Goal: Transaction & Acquisition: Download file/media

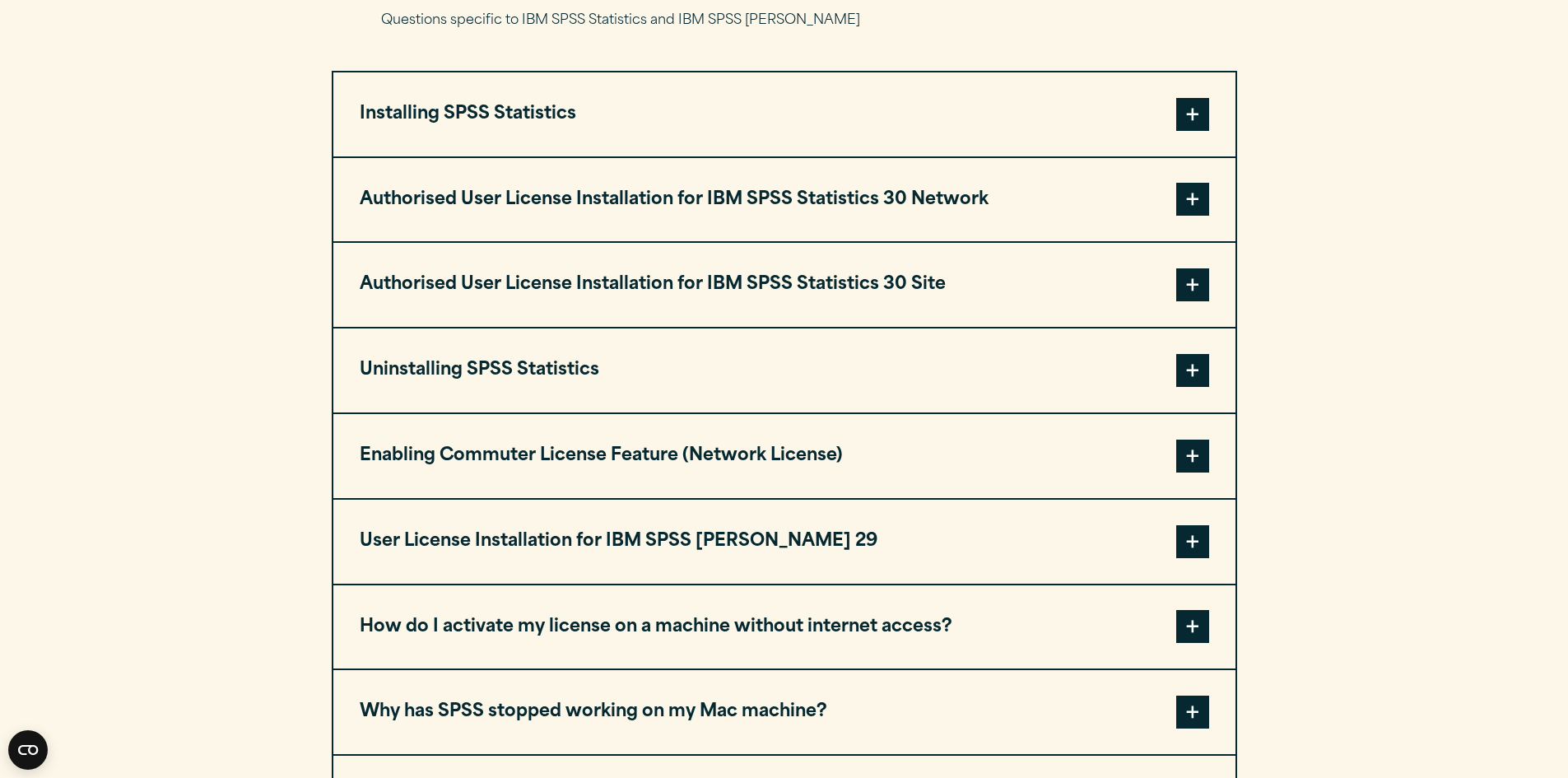
scroll to position [1646, 0]
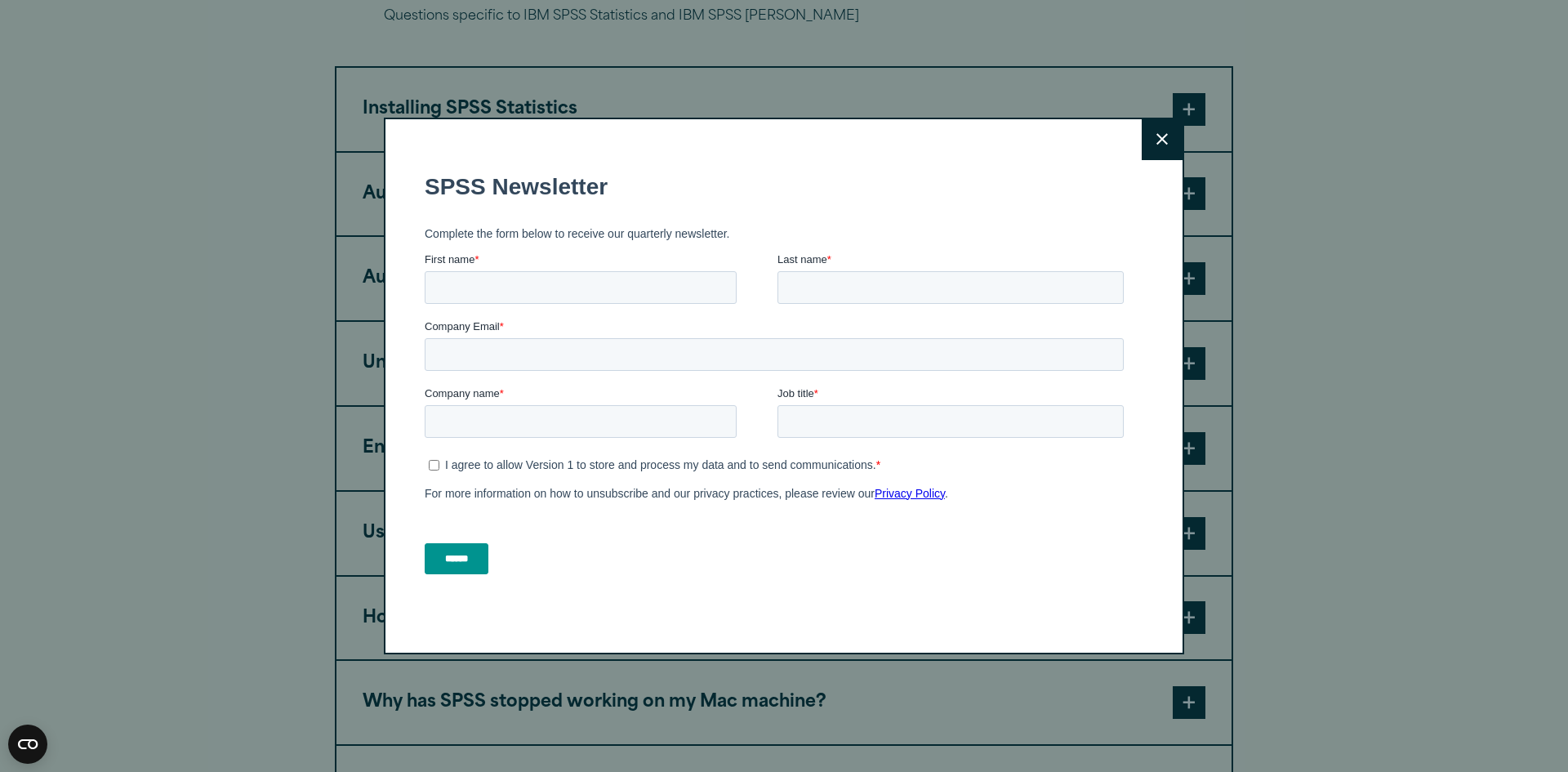
click at [1157, 136] on icon at bounding box center [1162, 139] width 12 height 12
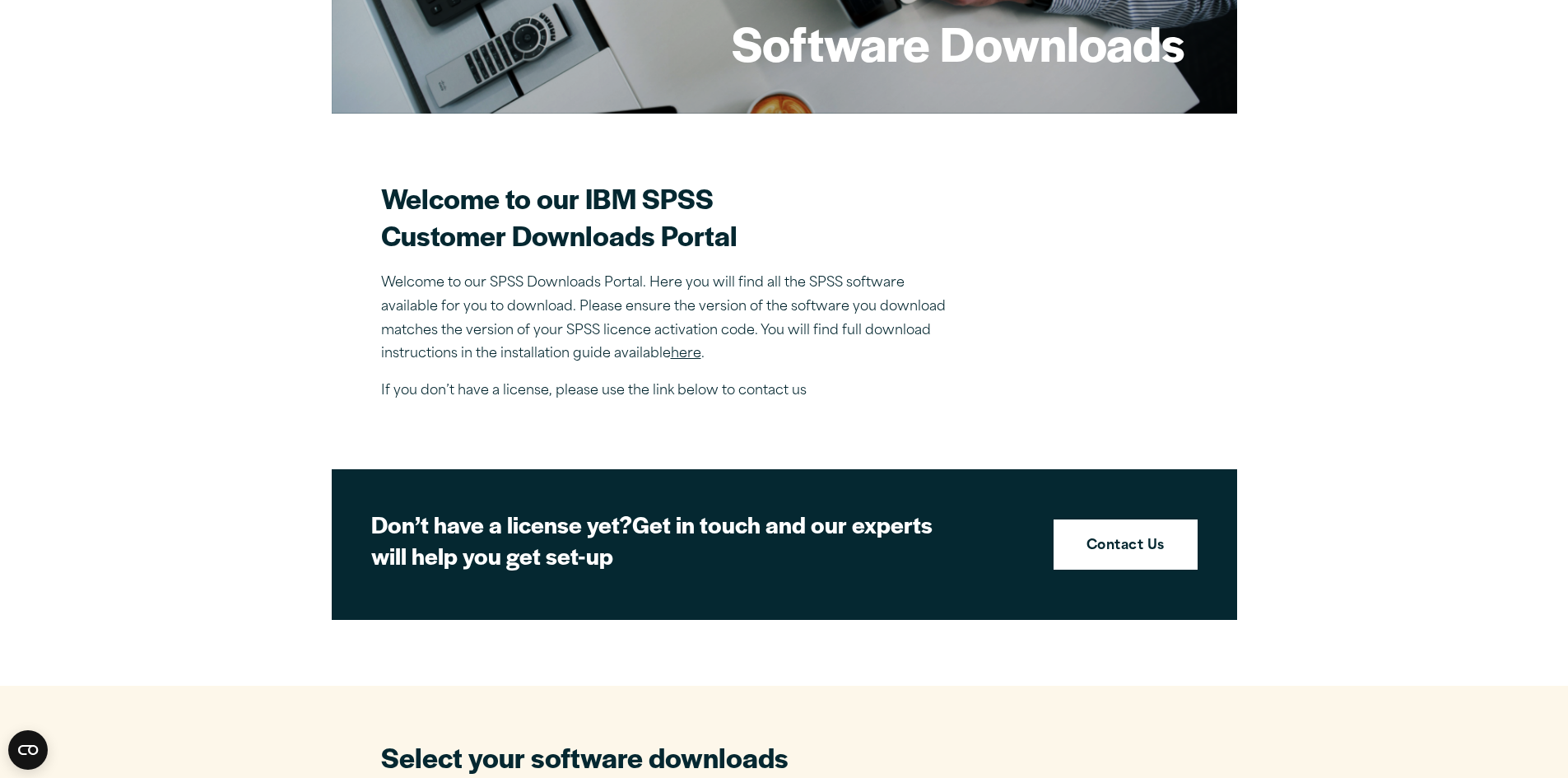
scroll to position [329, 0]
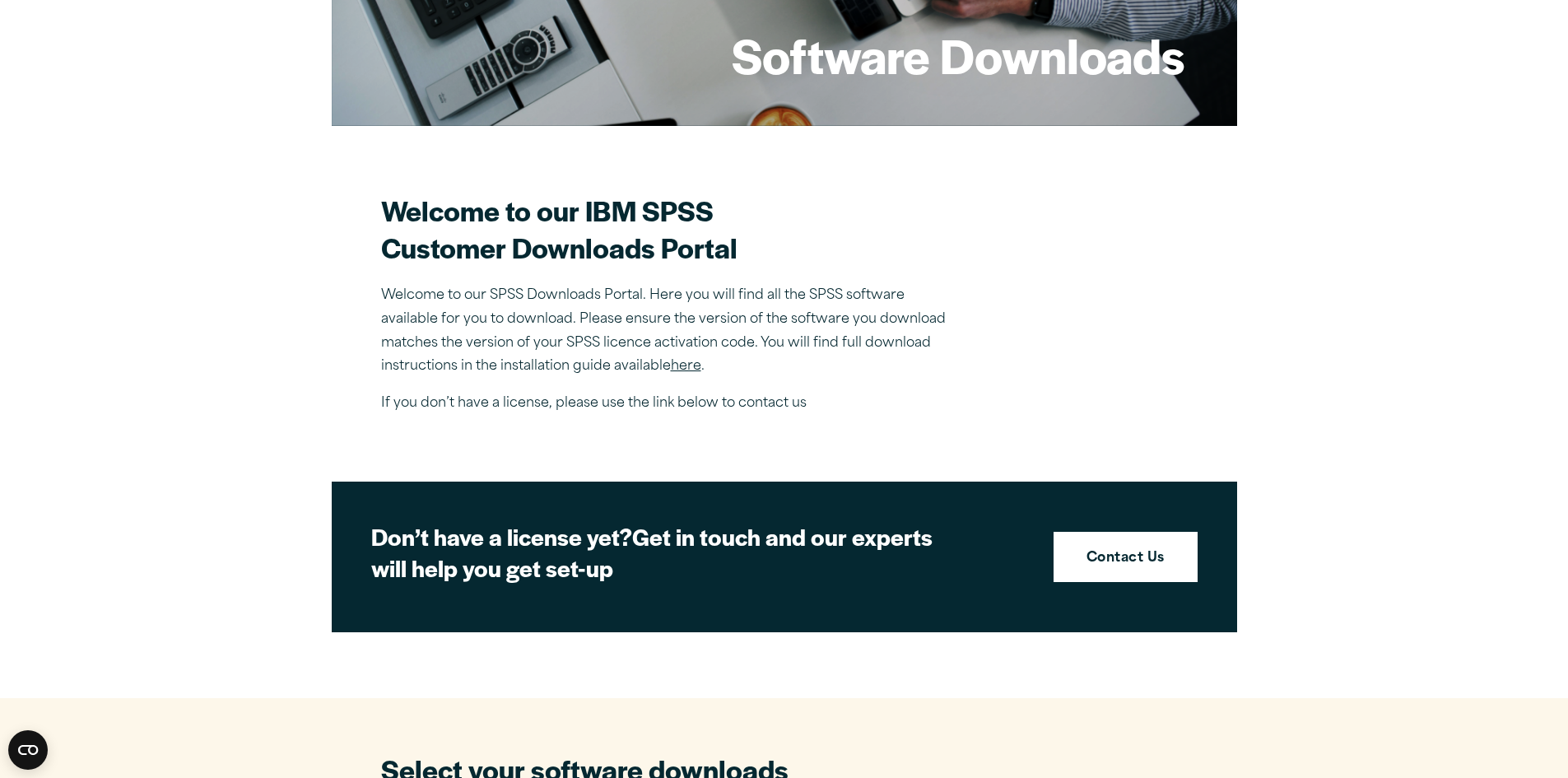
click at [692, 367] on link "here" at bounding box center [686, 366] width 31 height 13
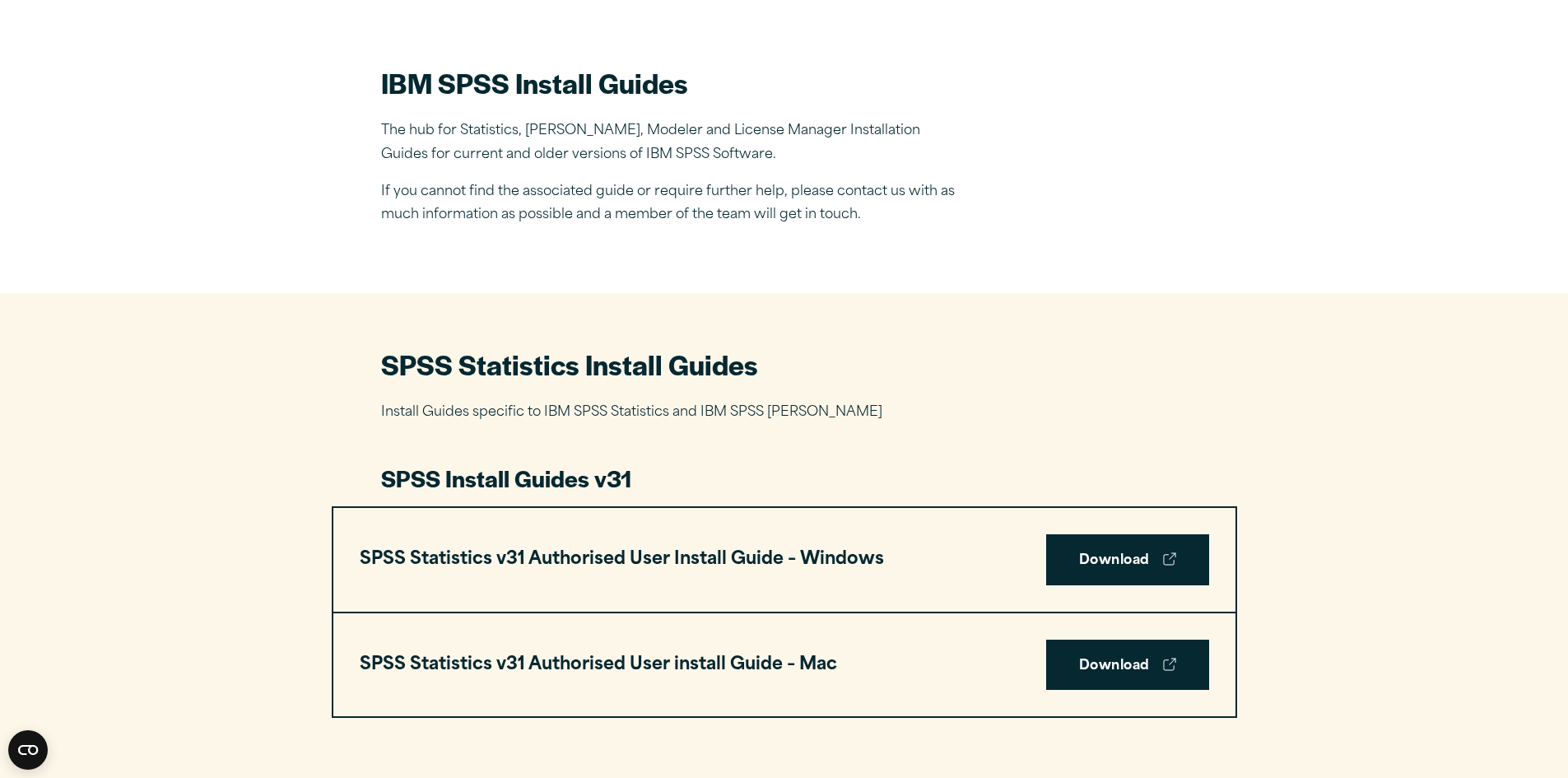
scroll to position [494, 0]
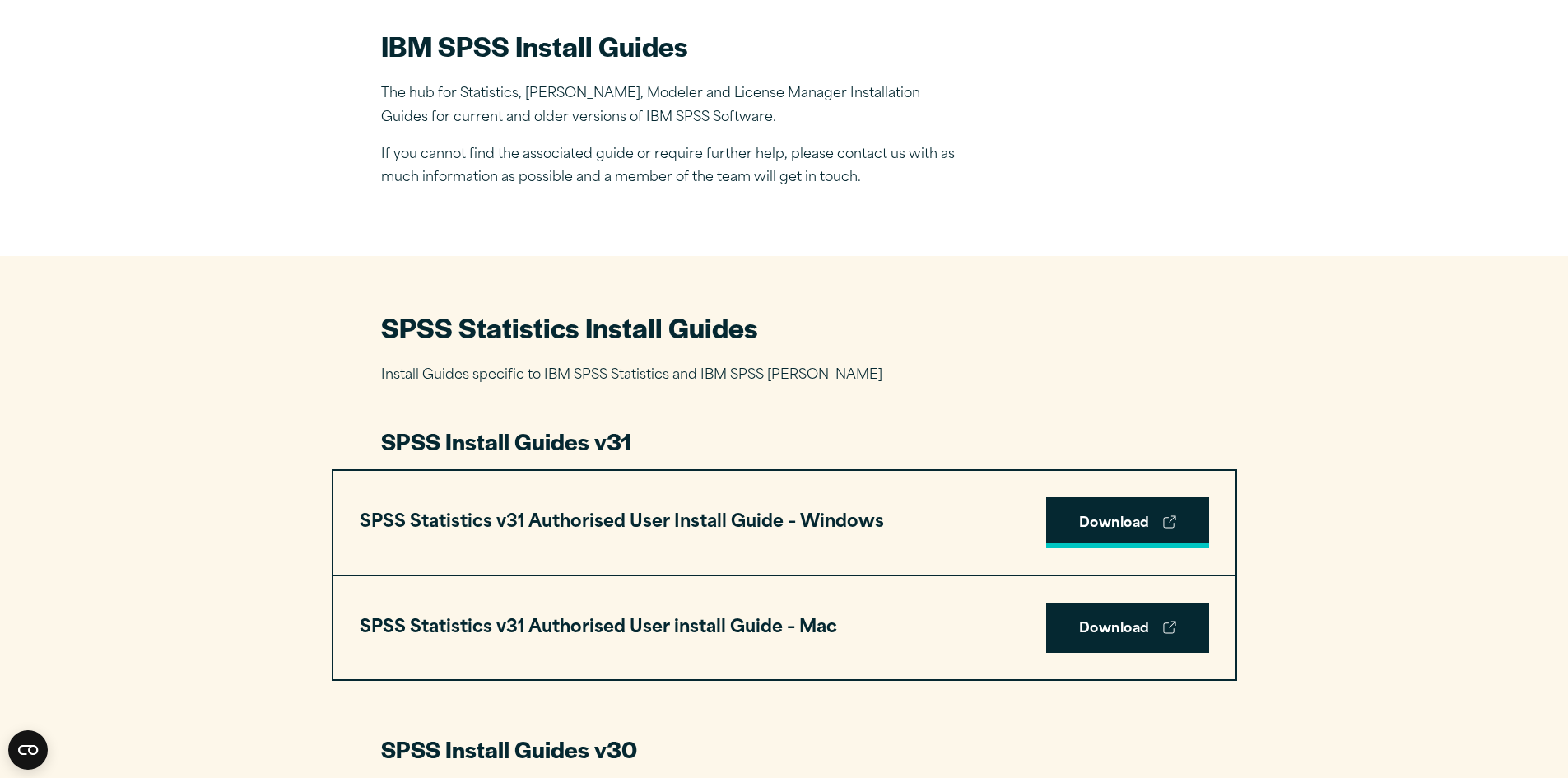
click at [1082, 520] on link "Download" at bounding box center [1127, 523] width 163 height 51
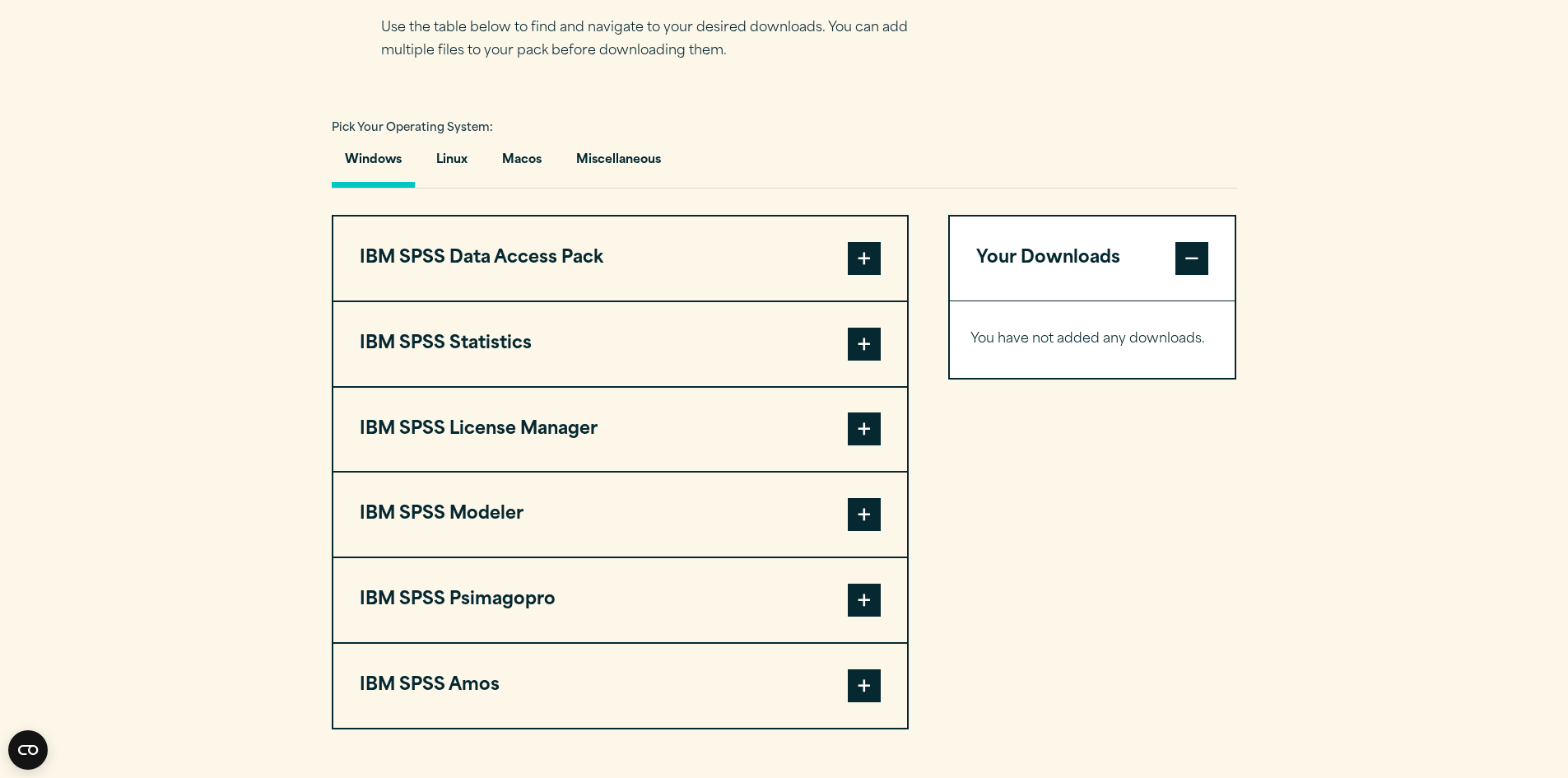
scroll to position [1070, 0]
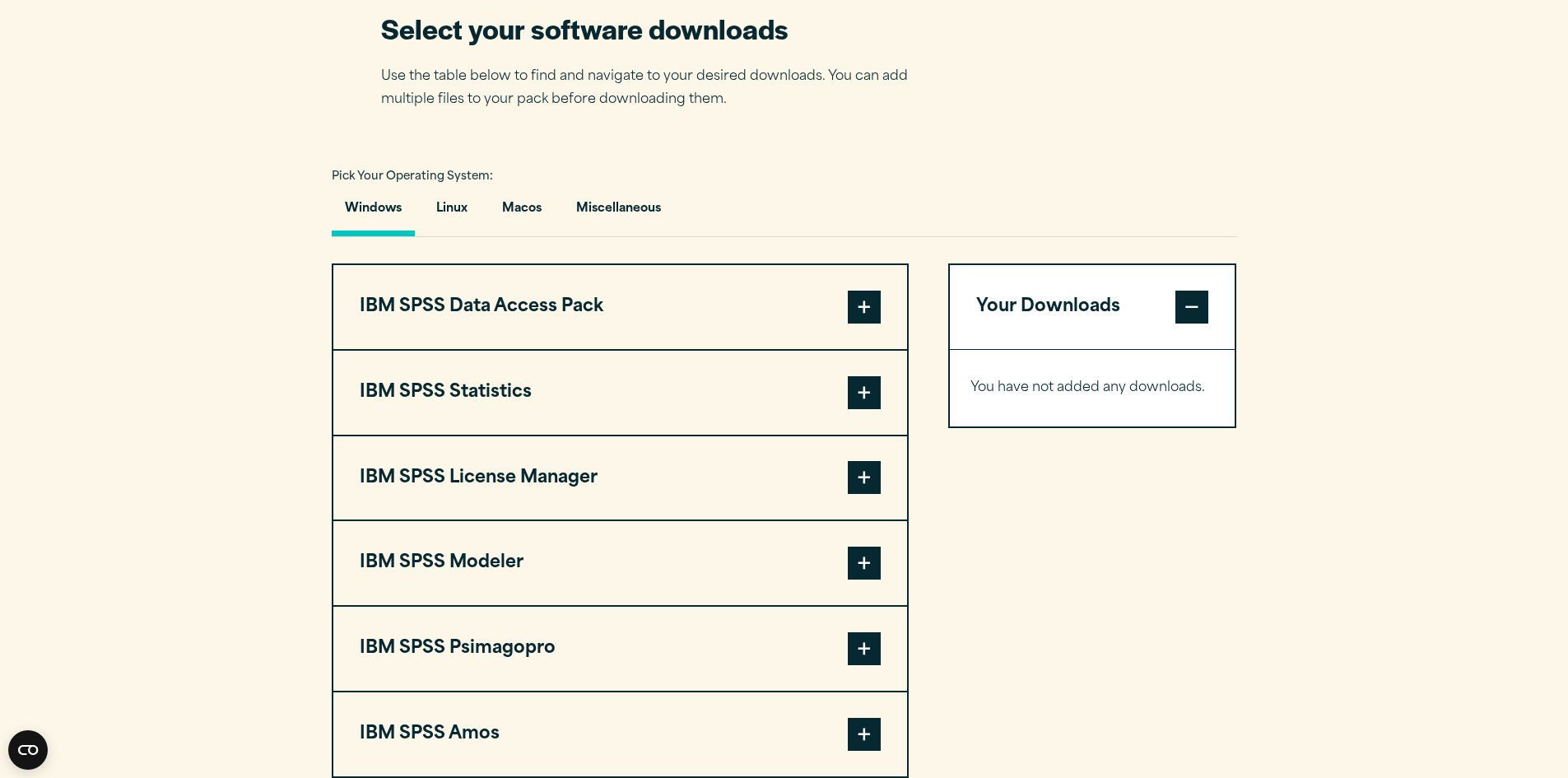
click at [872, 396] on span at bounding box center [864, 392] width 33 height 33
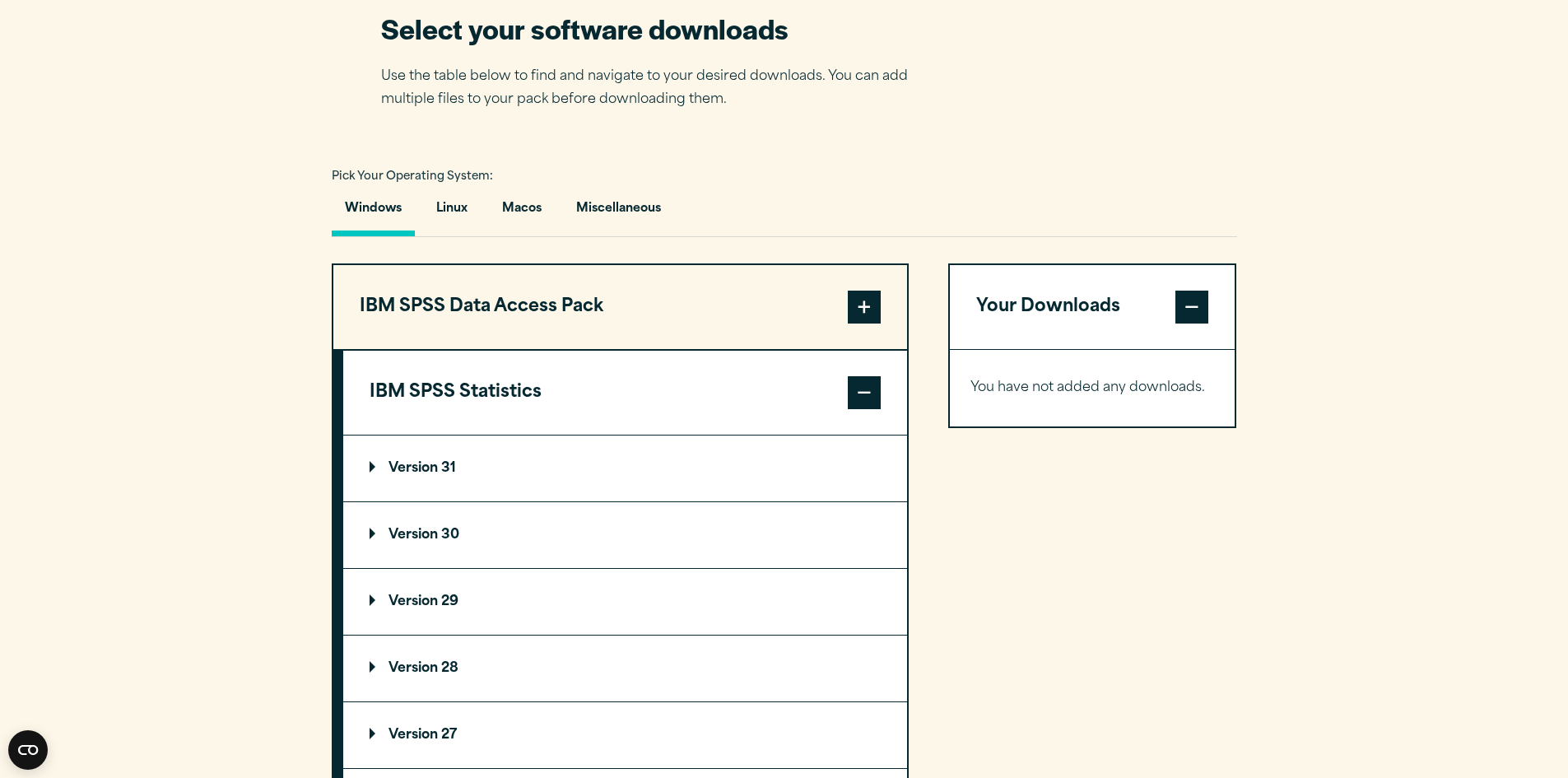
click at [560, 532] on summary "Version 30" at bounding box center [625, 534] width 564 height 66
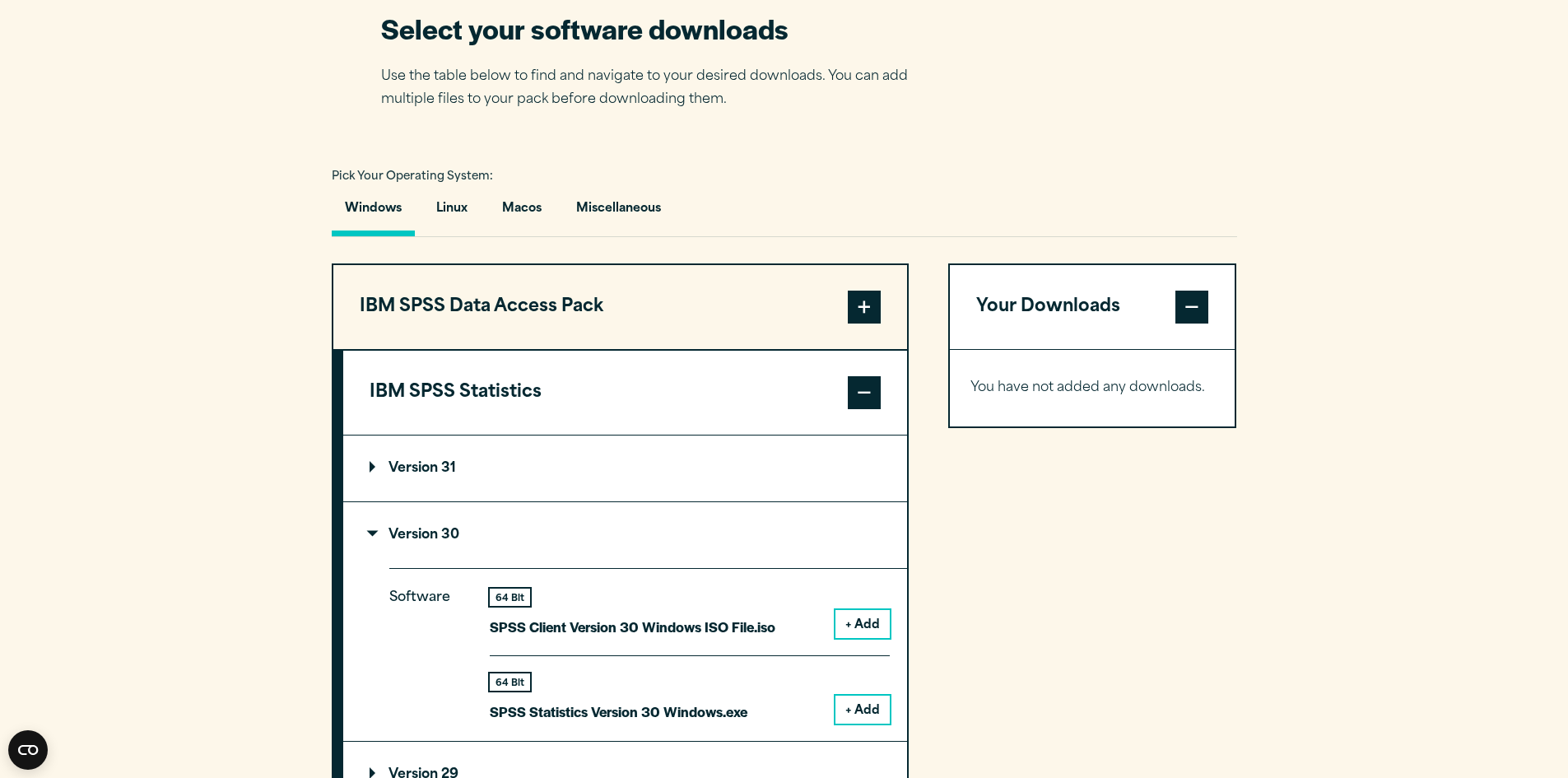
click at [866, 707] on button "+ Add" at bounding box center [863, 709] width 54 height 28
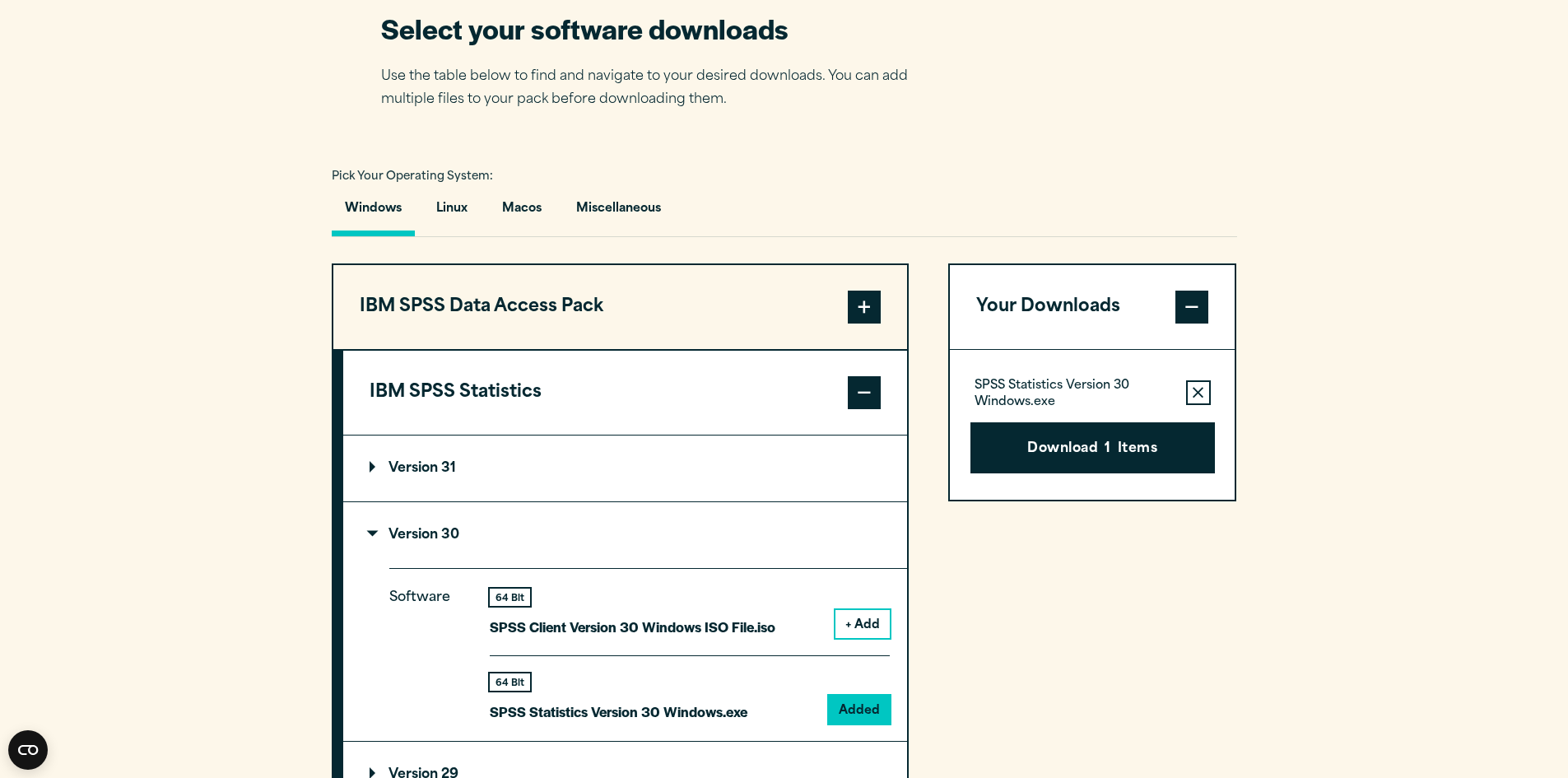
click at [1084, 448] on button "Download 1 Items" at bounding box center [1093, 447] width 245 height 51
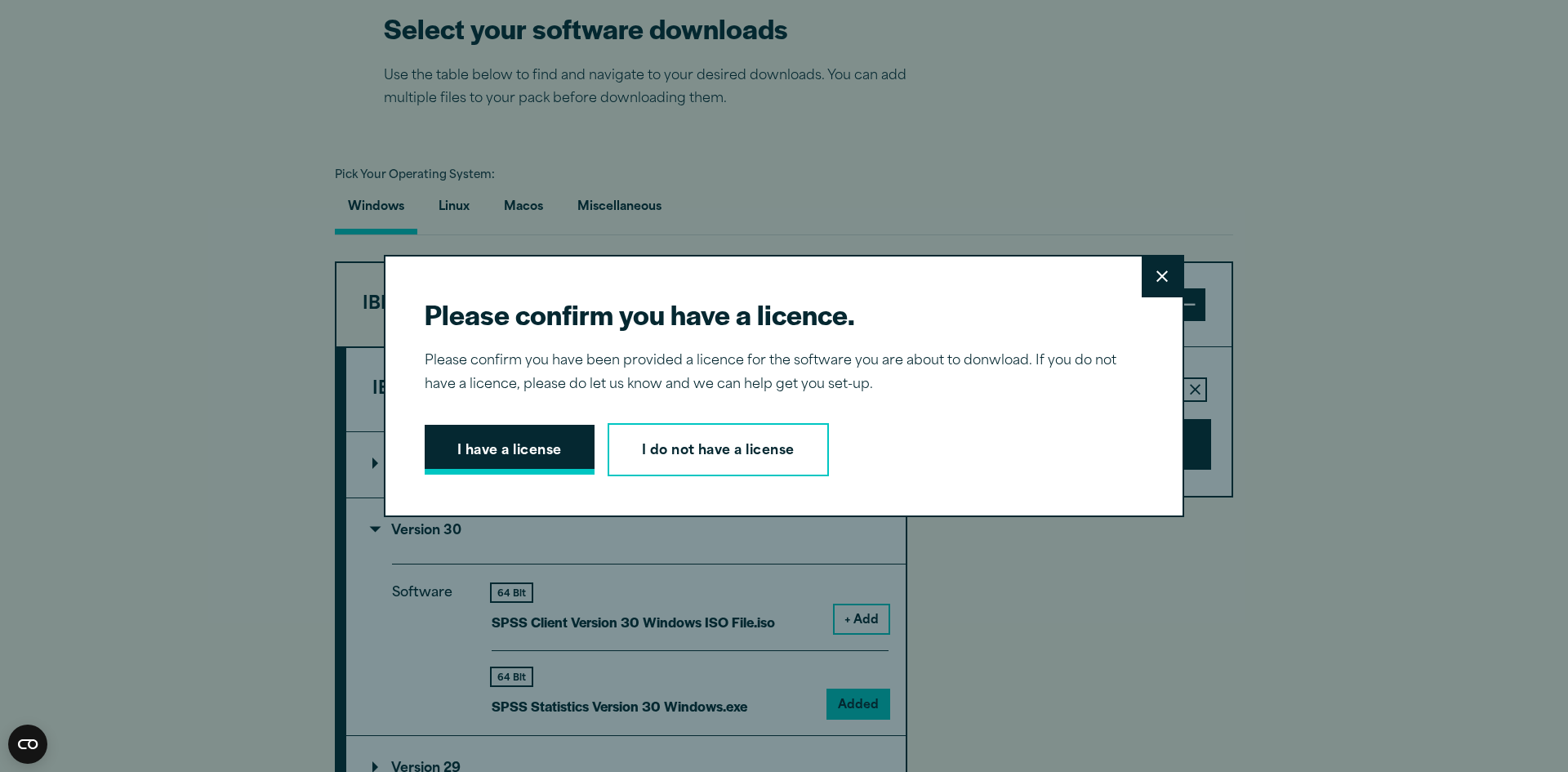
click at [507, 453] on button "I have a license" at bounding box center [510, 450] width 170 height 51
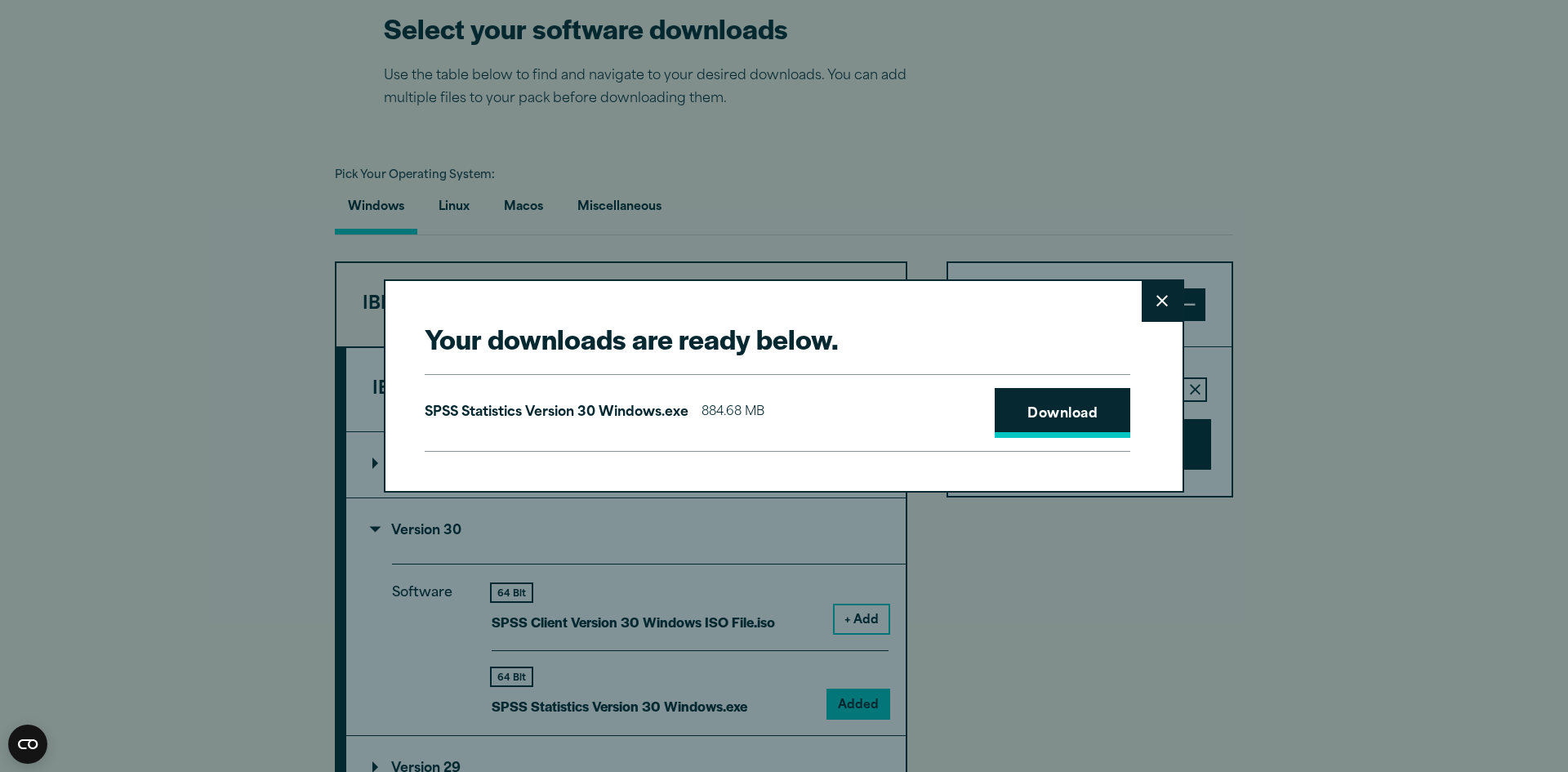
click at [1047, 419] on link "Download" at bounding box center [1062, 413] width 136 height 51
click at [1141, 289] on button "Close" at bounding box center [1162, 302] width 41 height 41
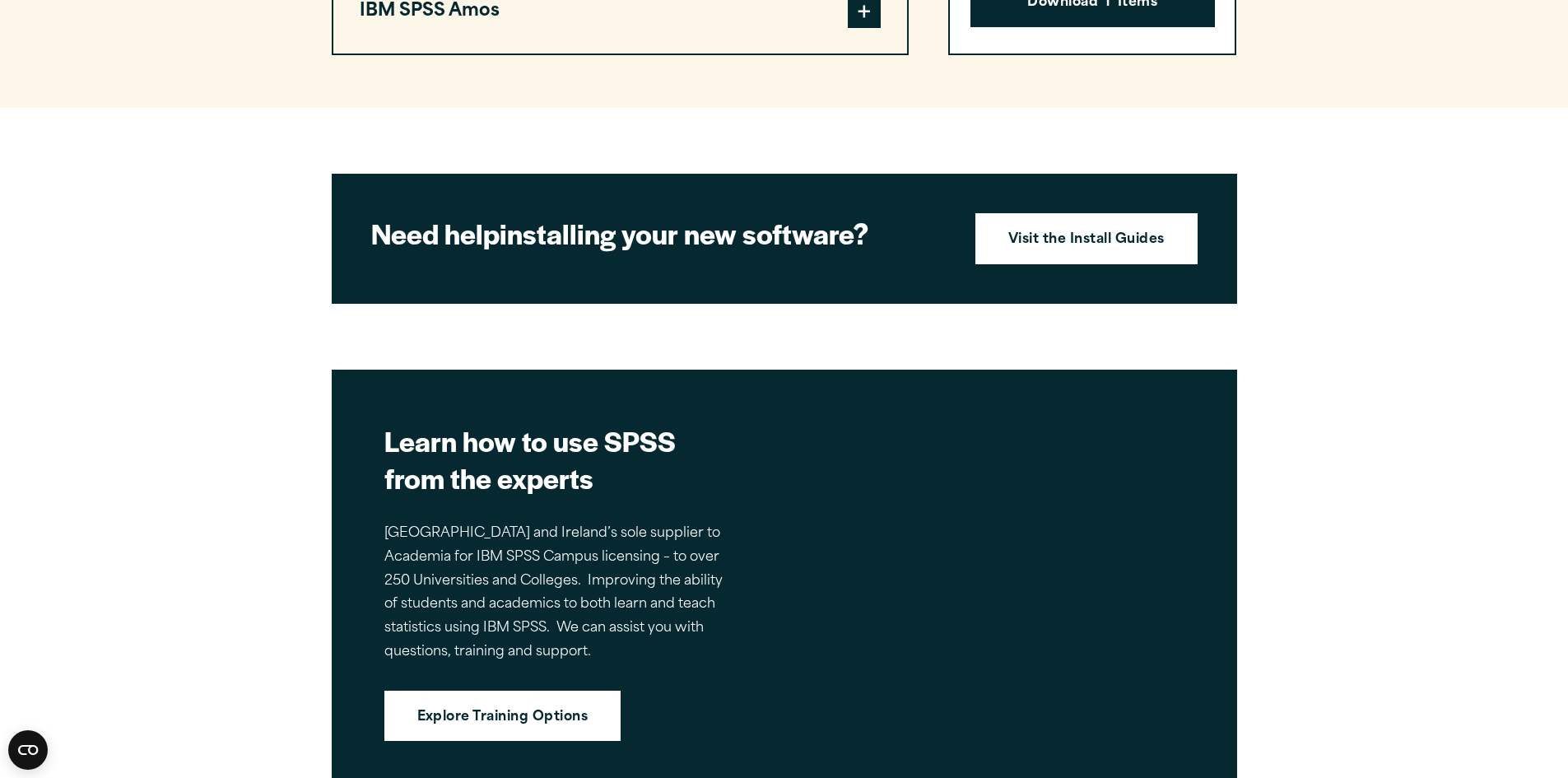
scroll to position [2552, 0]
